Goal: Task Accomplishment & Management: Manage account settings

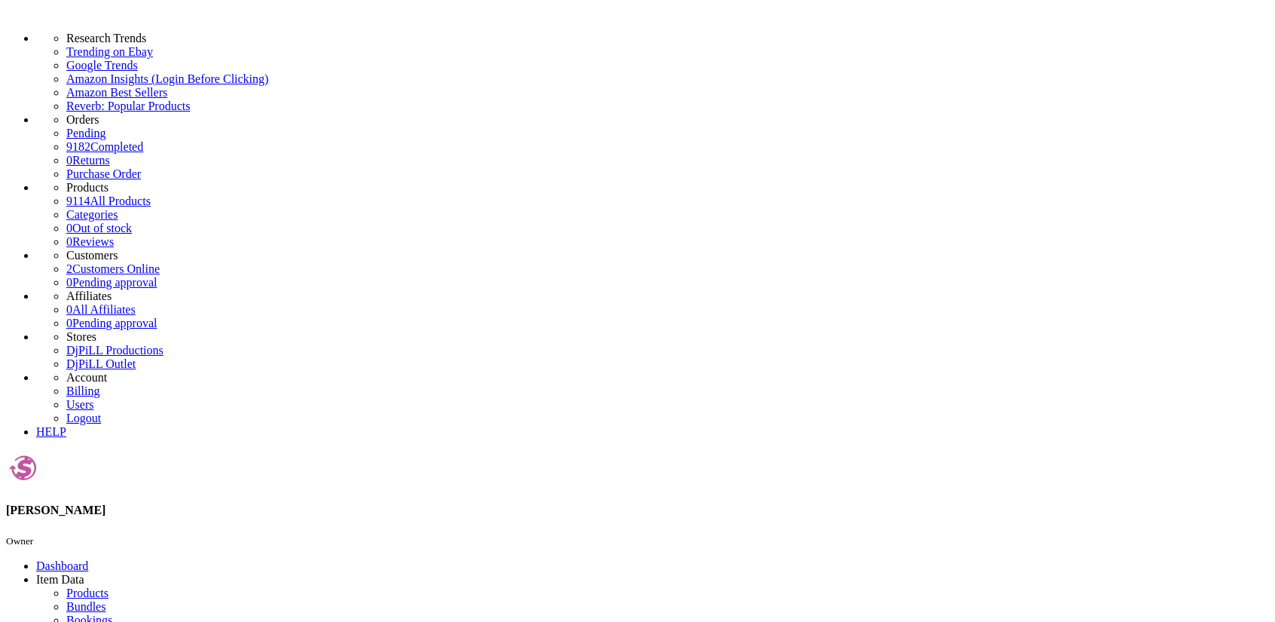
click at [78, 570] on link "Products" at bounding box center [87, 592] width 42 height 13
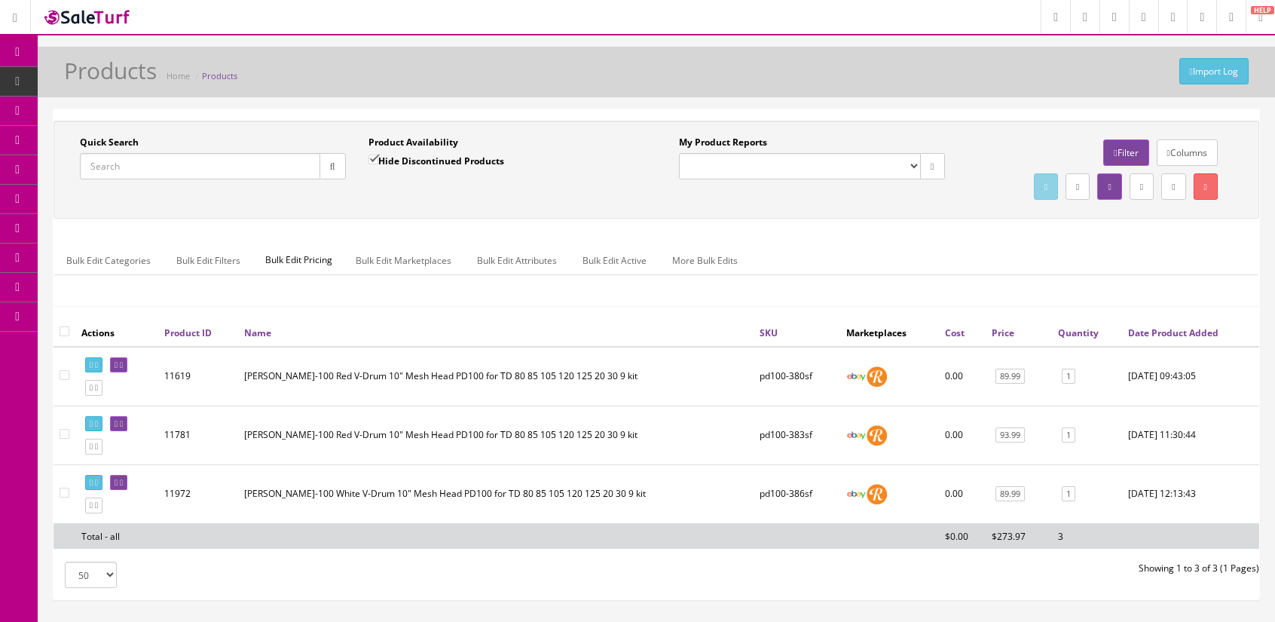
click at [219, 165] on input "Quick Search" at bounding box center [200, 166] width 240 height 26
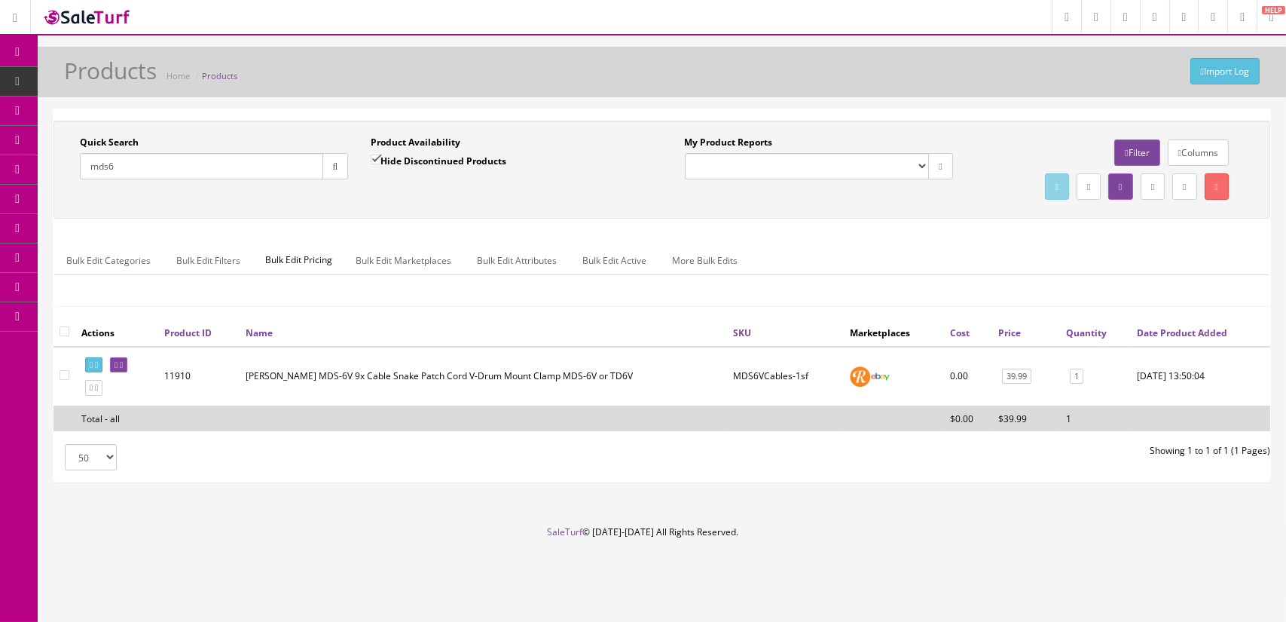
click at [219, 165] on input "mds6" at bounding box center [201, 166] width 243 height 26
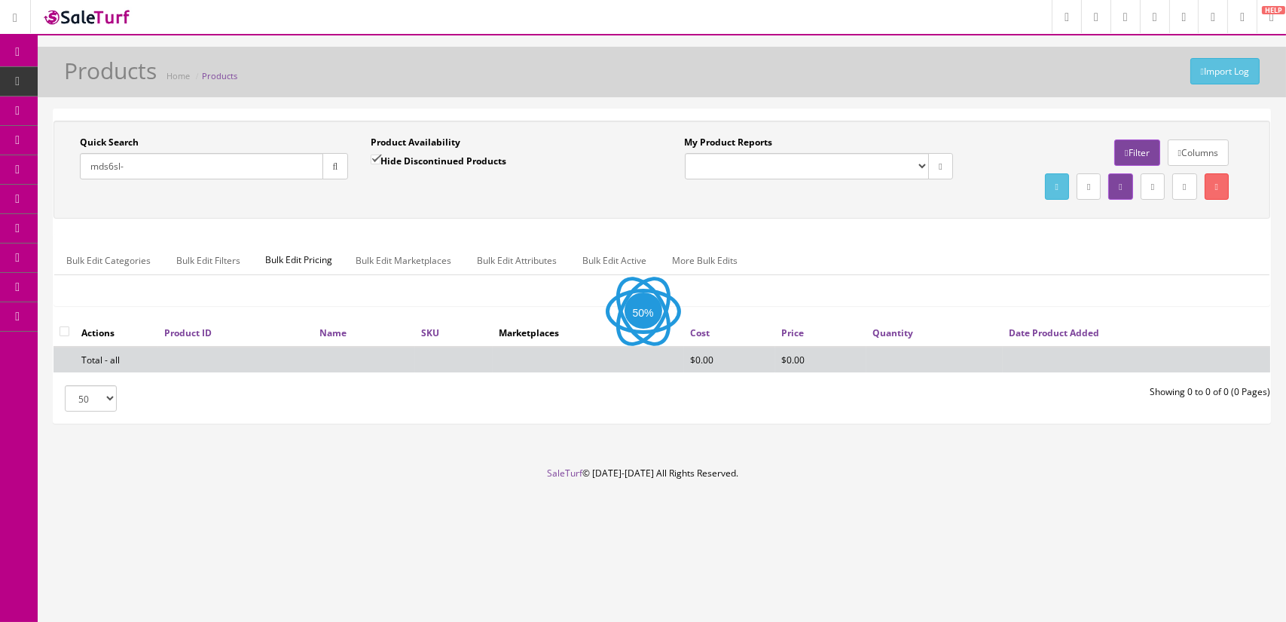
type input "mds6sl-"
click at [416, 158] on label "Hide Discontinued Products" at bounding box center [439, 160] width 136 height 15
click at [381, 158] on input "Hide Discontinued Products" at bounding box center [376, 159] width 10 height 10
checkbox input "false"
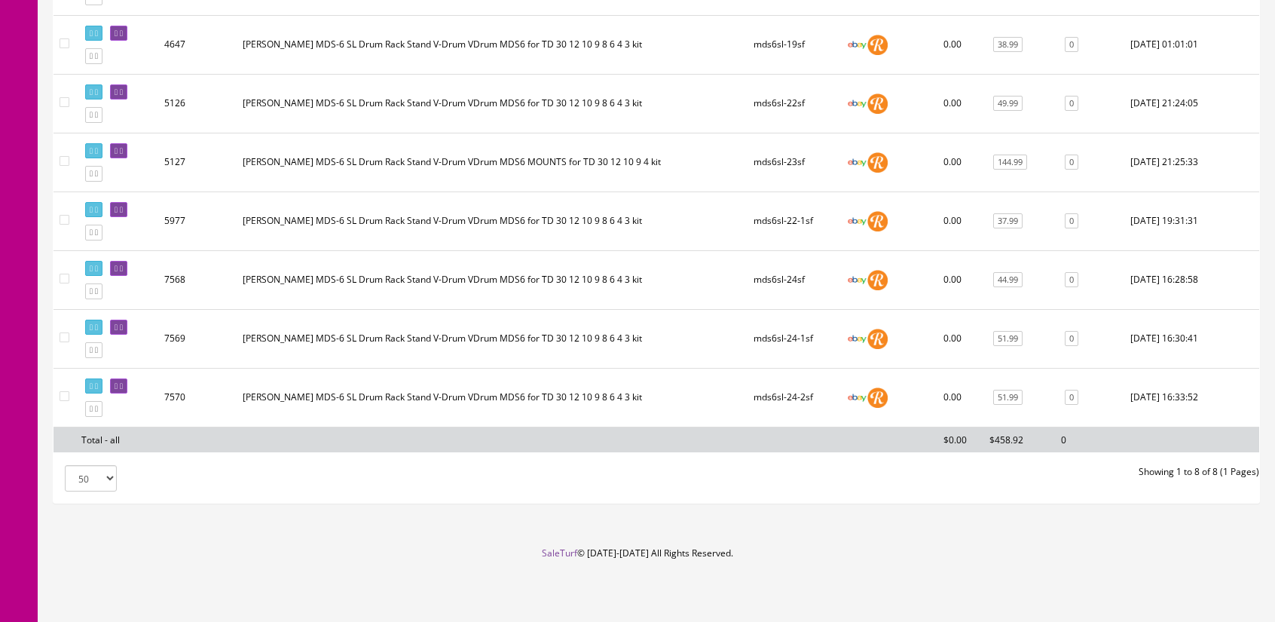
scroll to position [396, 0]
click at [123, 264] on icon at bounding box center [121, 268] width 3 height 8
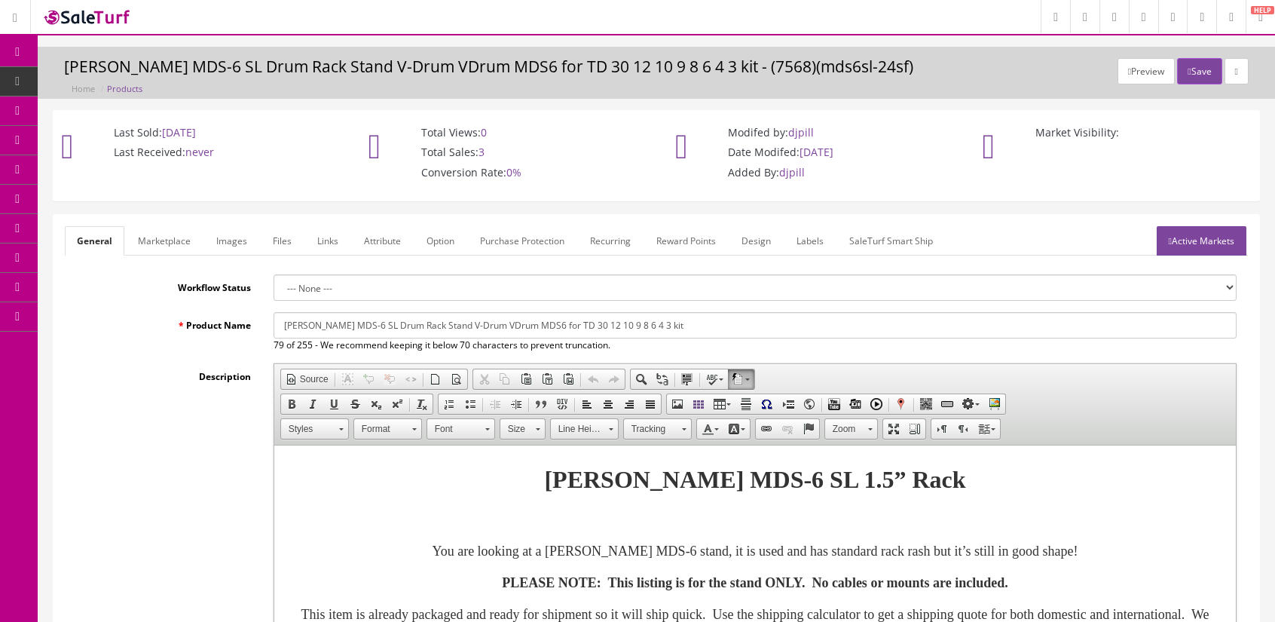
click at [228, 241] on link "Images" at bounding box center [231, 240] width 55 height 29
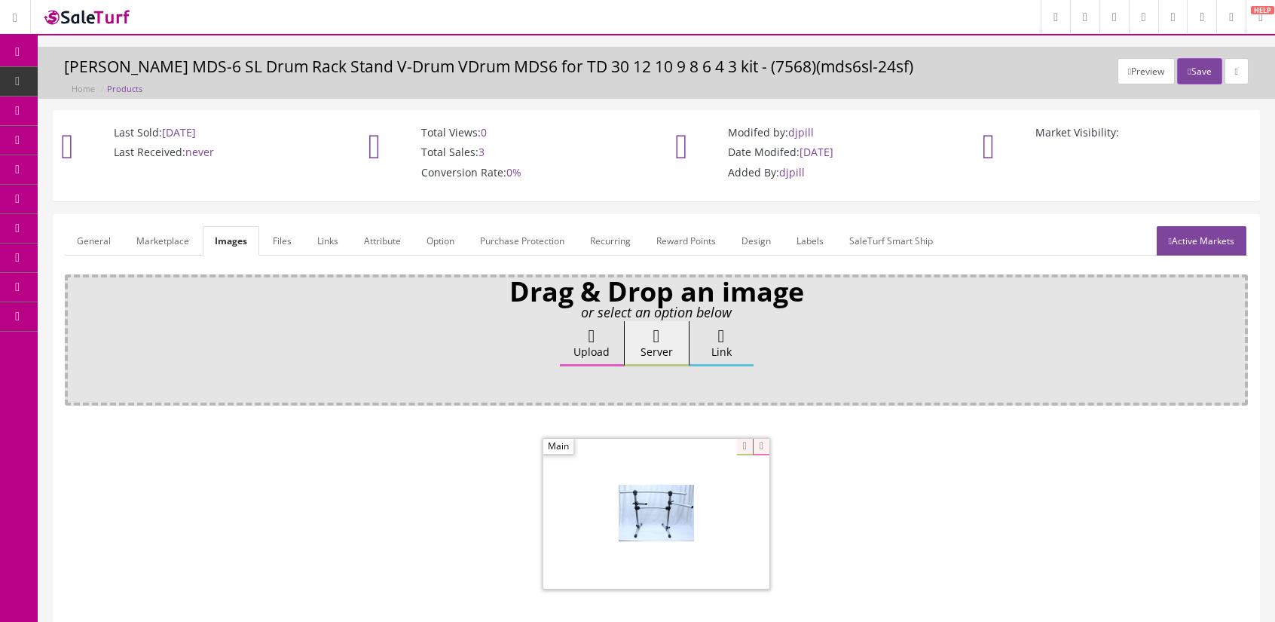
drag, startPoint x: 258, startPoint y: 353, endPoint x: 290, endPoint y: 352, distance: 31.7
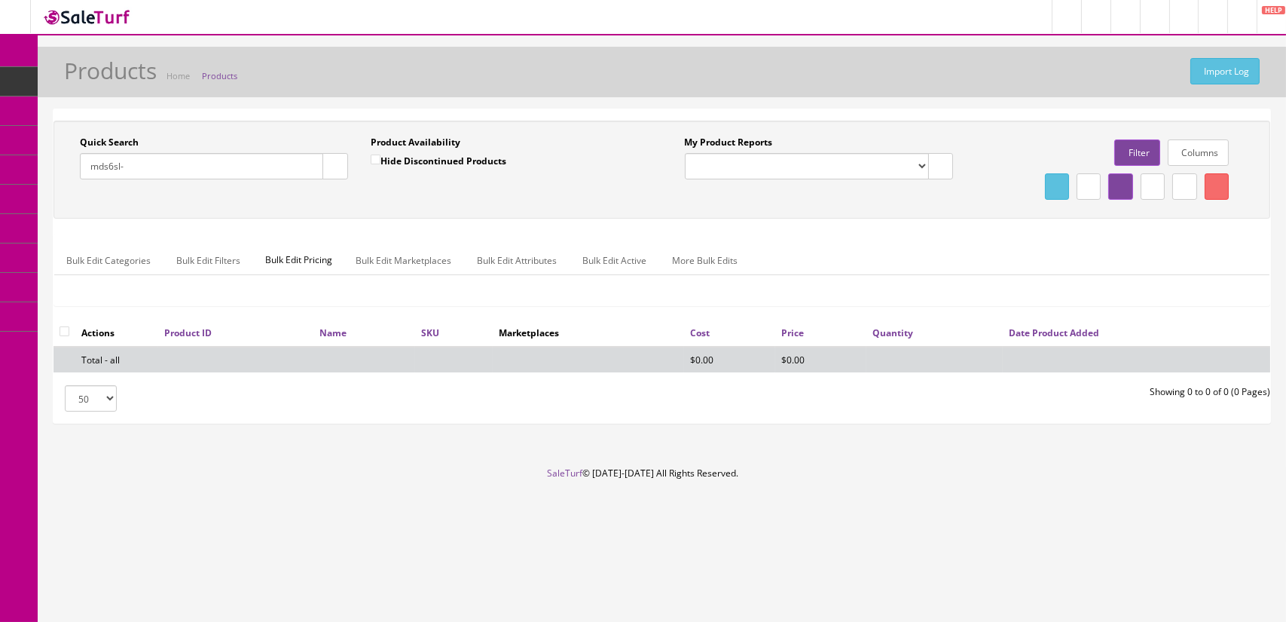
click at [341, 164] on button "button" at bounding box center [336, 166] width 26 height 26
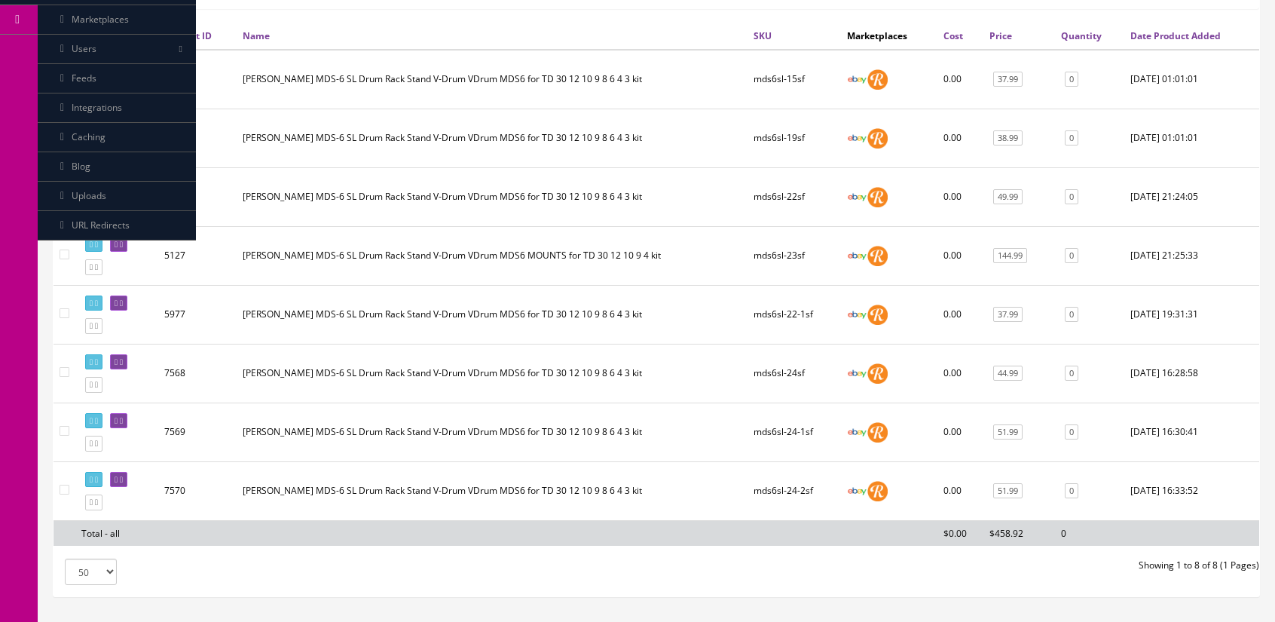
scroll to position [396, 0]
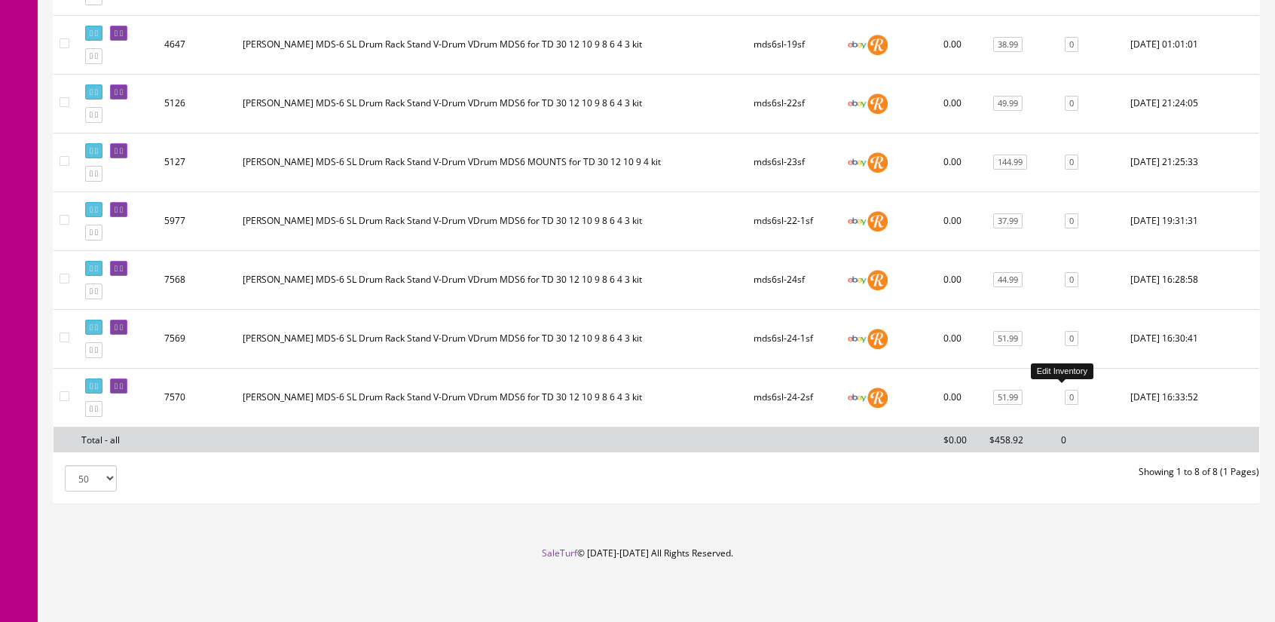
click at [1065, 390] on link "0" at bounding box center [1072, 398] width 14 height 16
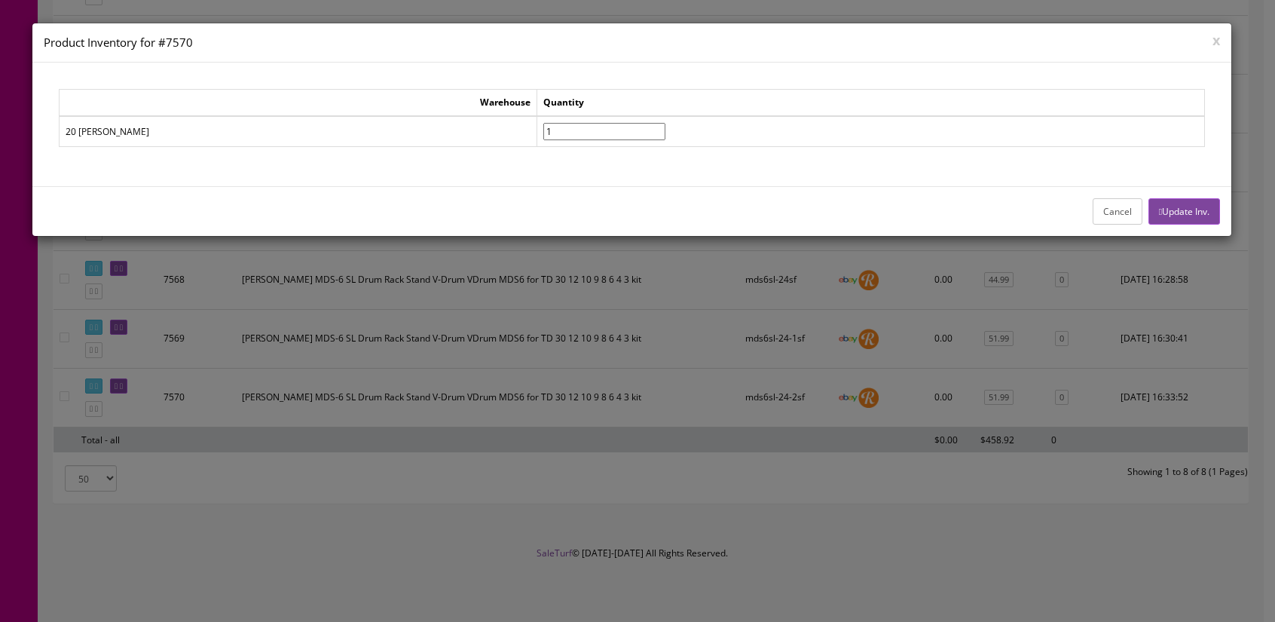
type input"] "1"
click at [558, 129] on input"] "1" at bounding box center [604, 131] width 122 height 17
click at [1195, 215] on button "Update Inv." at bounding box center [1184, 211] width 72 height 26
